Goal: Transaction & Acquisition: Download file/media

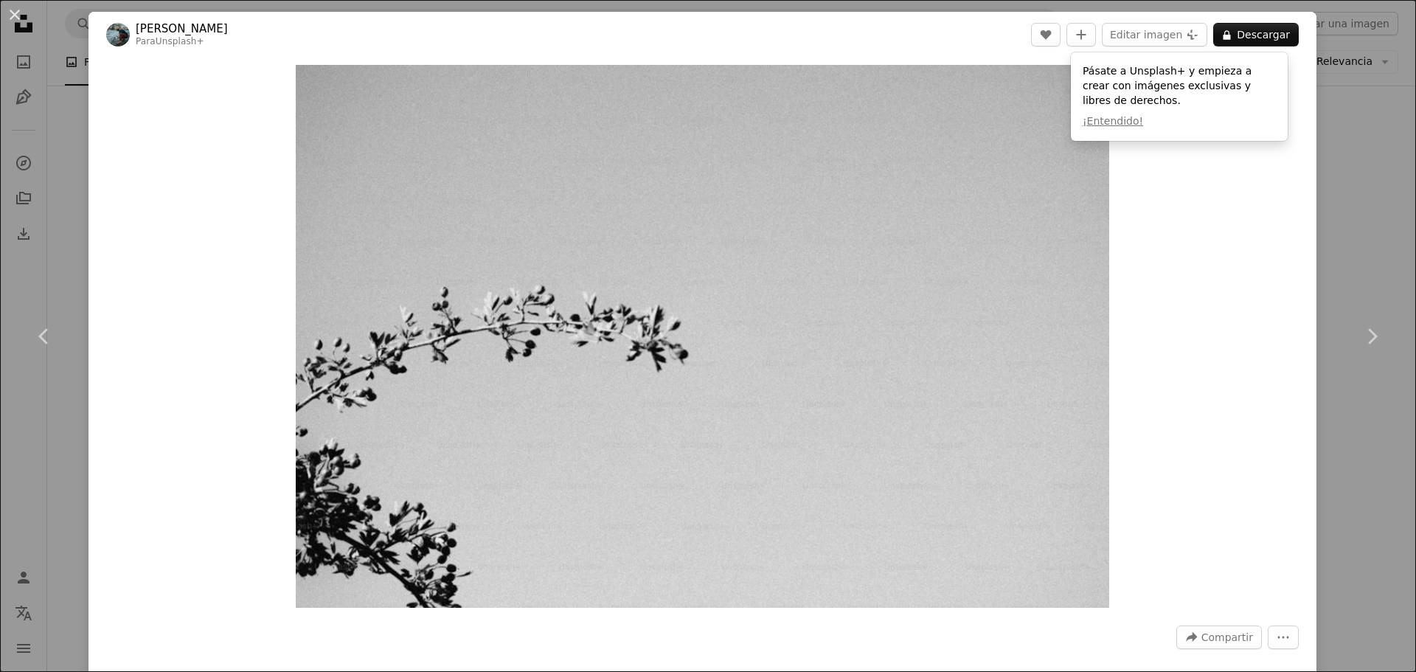
scroll to position [31000, 0]
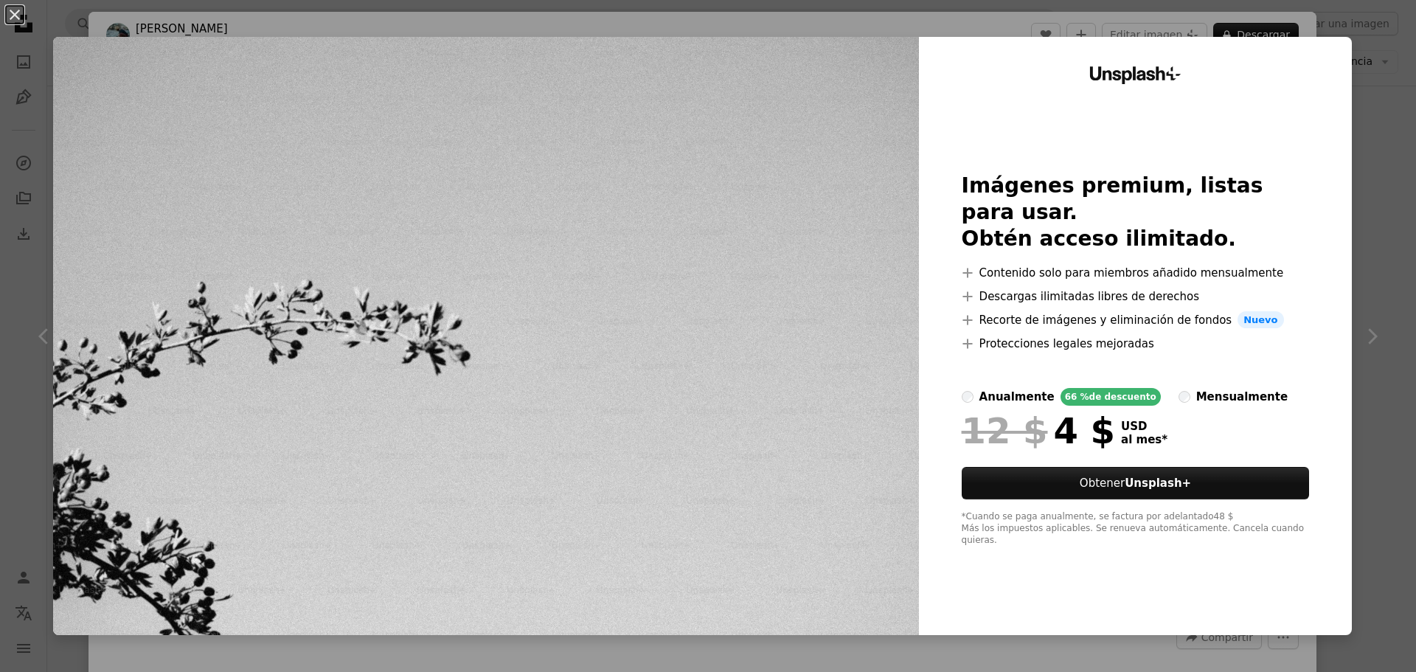
click at [1371, 60] on div "An X shape Unsplash+ Imágenes premium, listas para usar. Obtén acceso ilimitado…" at bounding box center [708, 336] width 1416 height 672
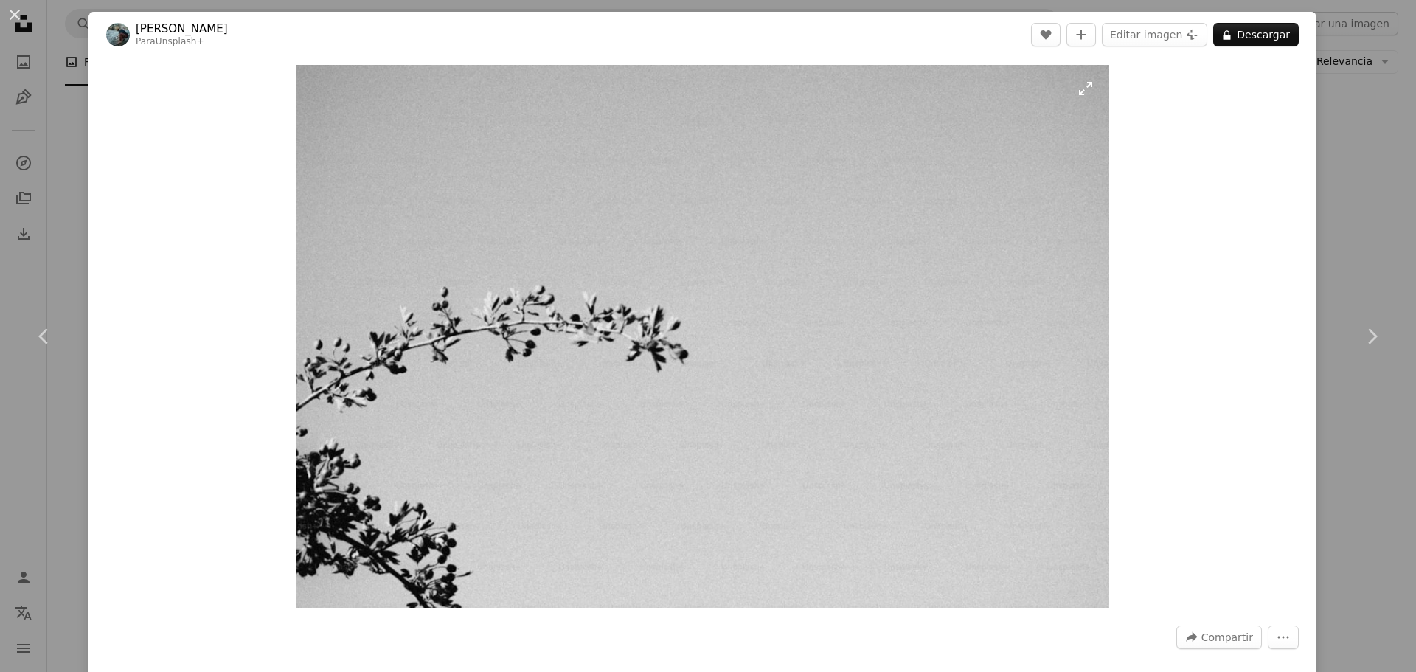
click at [872, 347] on img "Ampliar en esta imagen" at bounding box center [703, 336] width 814 height 543
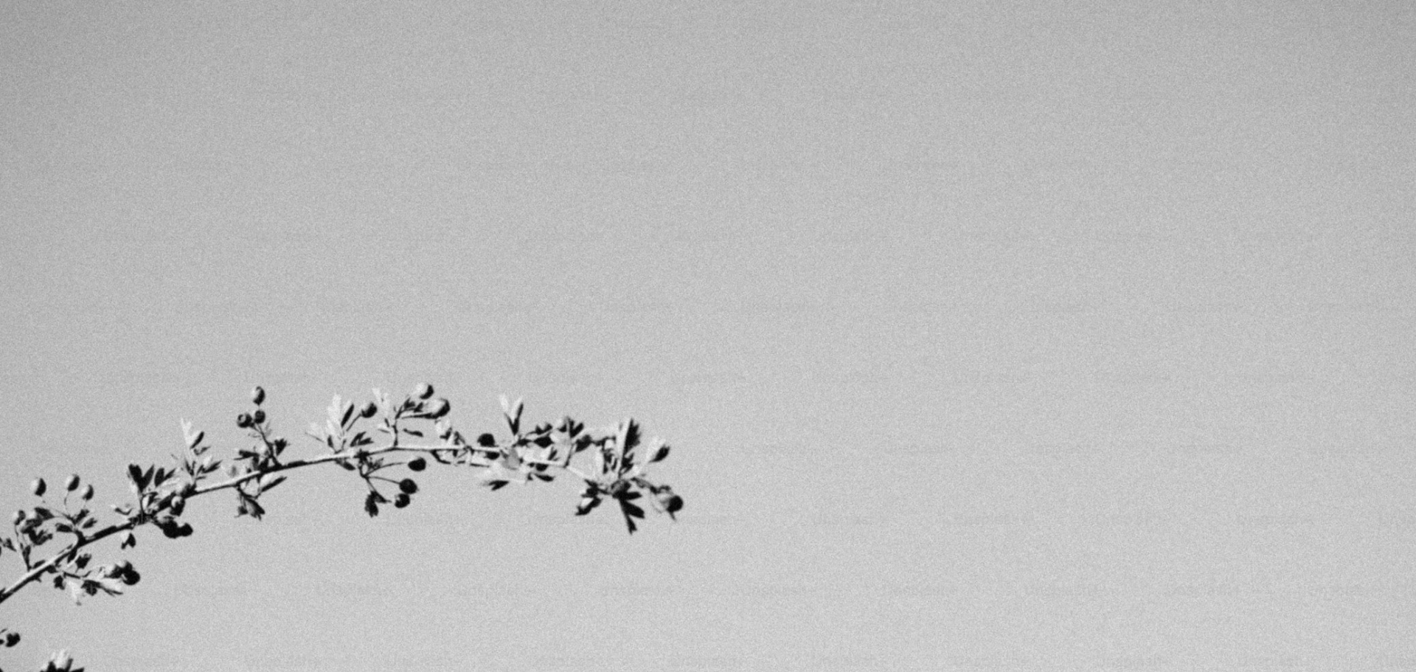
scroll to position [129, 0]
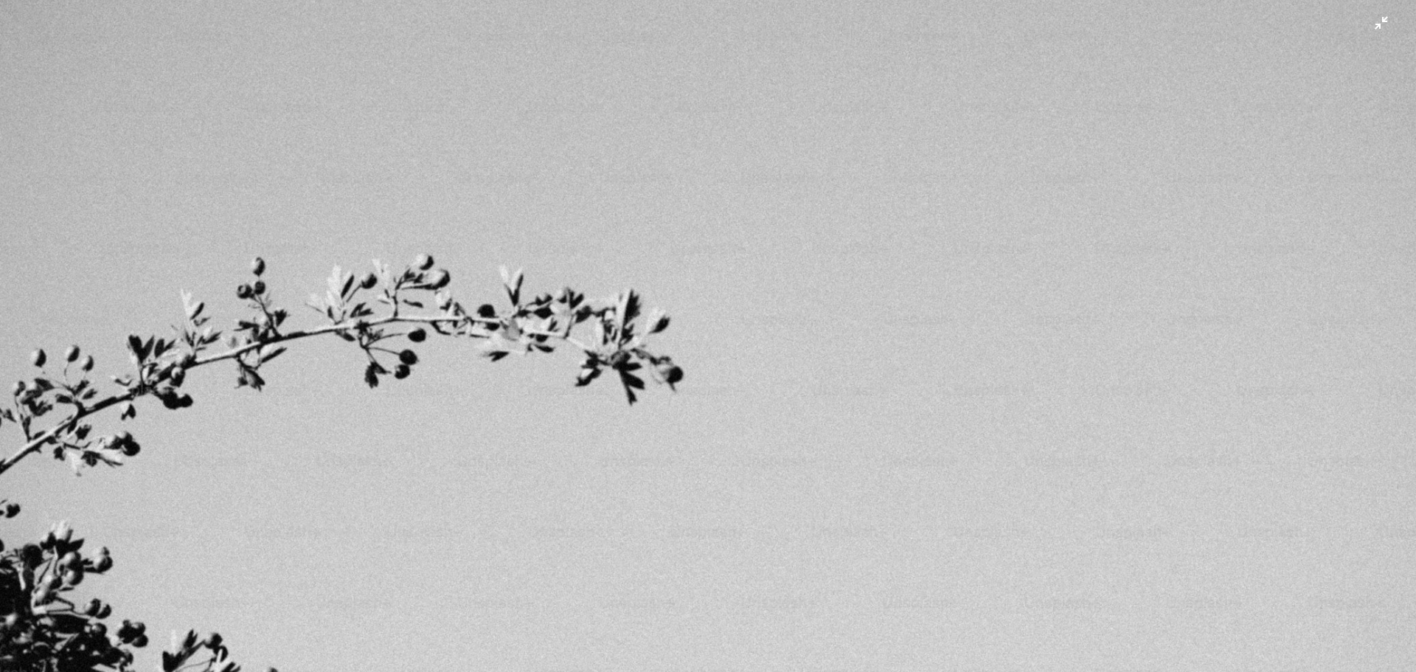
click at [872, 347] on img "Reducir el zoom en esta imagen" at bounding box center [708, 343] width 1418 height 946
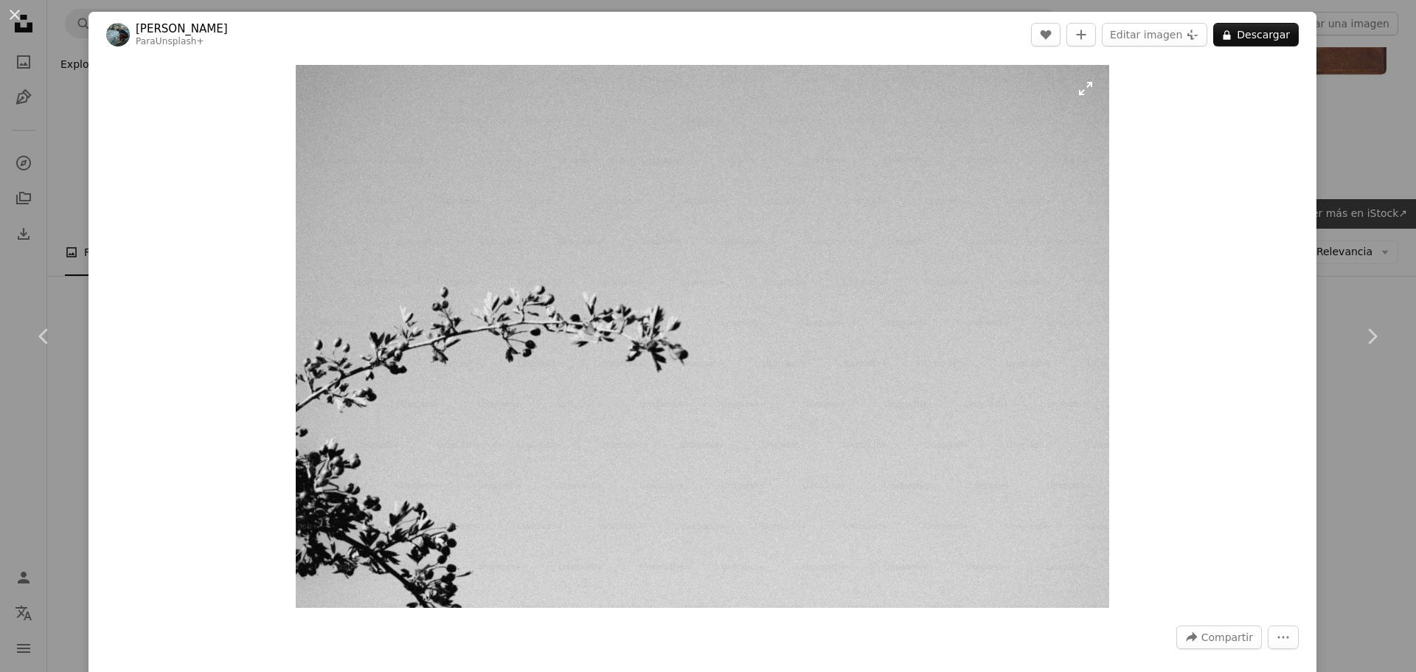
drag, startPoint x: 872, startPoint y: 347, endPoint x: 963, endPoint y: 181, distance: 189.2
click at [963, 181] on img "Ampliar en esta imagen" at bounding box center [703, 336] width 814 height 543
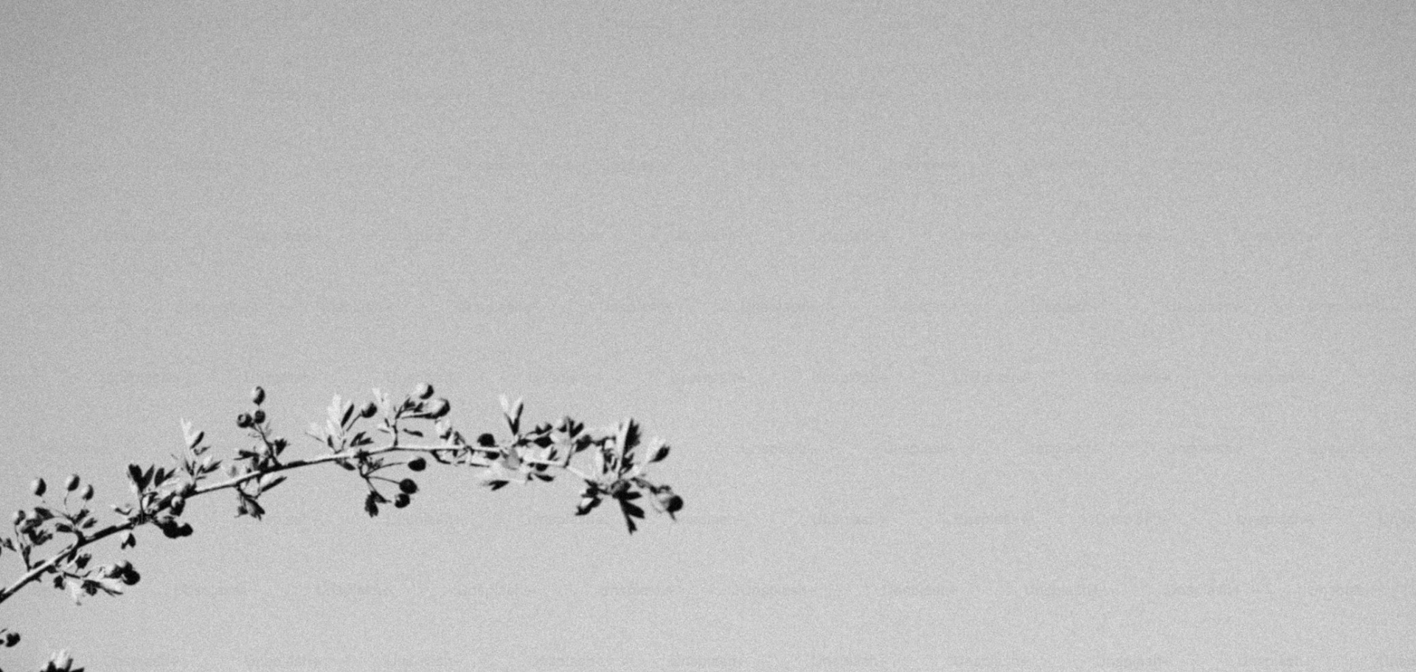
scroll to position [130, 0]
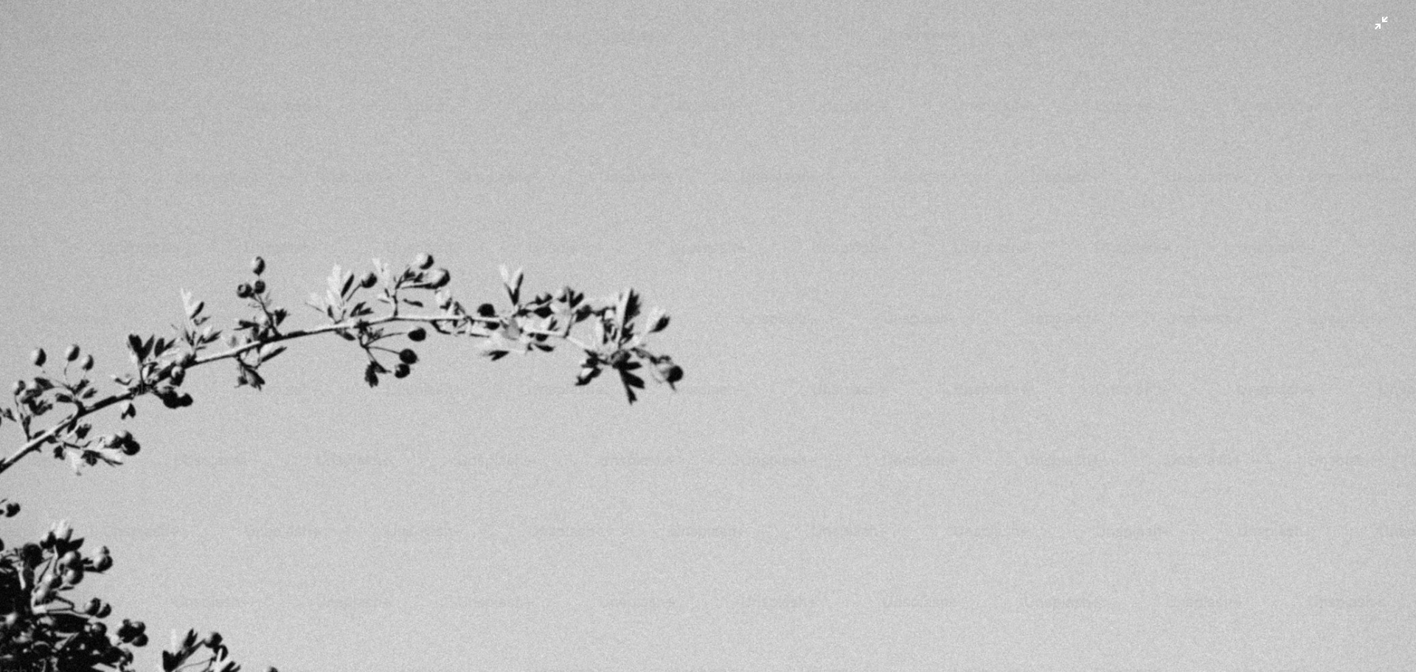
click at [963, 181] on img "Reducir el zoom en esta imagen" at bounding box center [708, 342] width 1418 height 946
